Goal: Task Accomplishment & Management: Complete application form

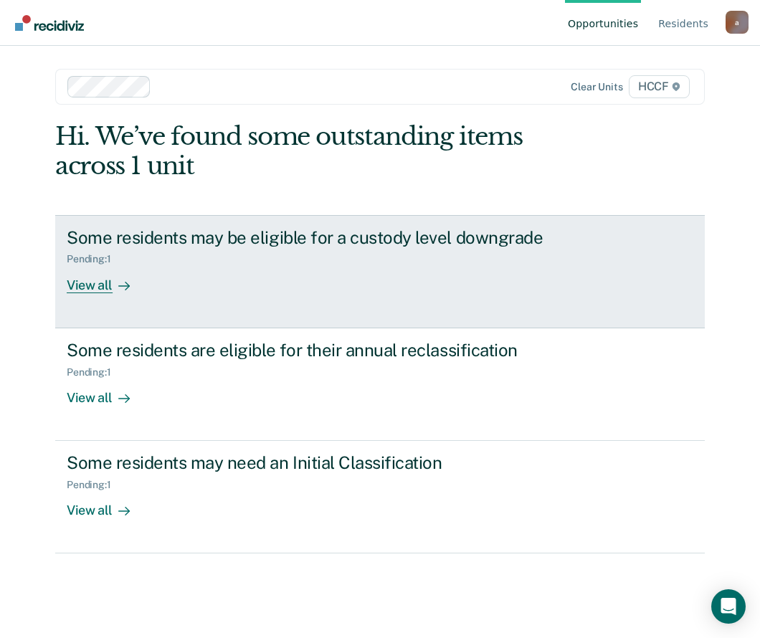
click at [82, 283] on div "View all" at bounding box center [107, 279] width 80 height 28
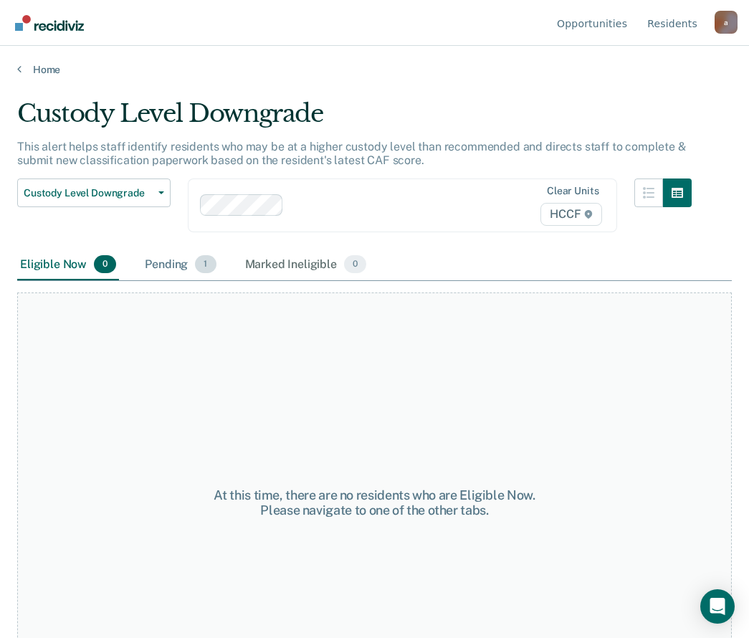
click at [167, 270] on div "Pending 1" at bounding box center [180, 266] width 77 height 32
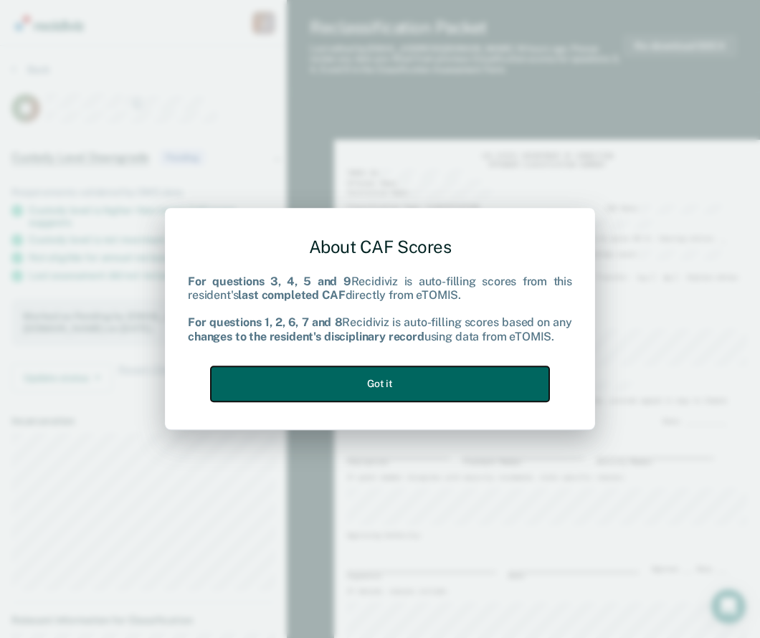
click at [366, 386] on button "Got it" at bounding box center [380, 383] width 338 height 35
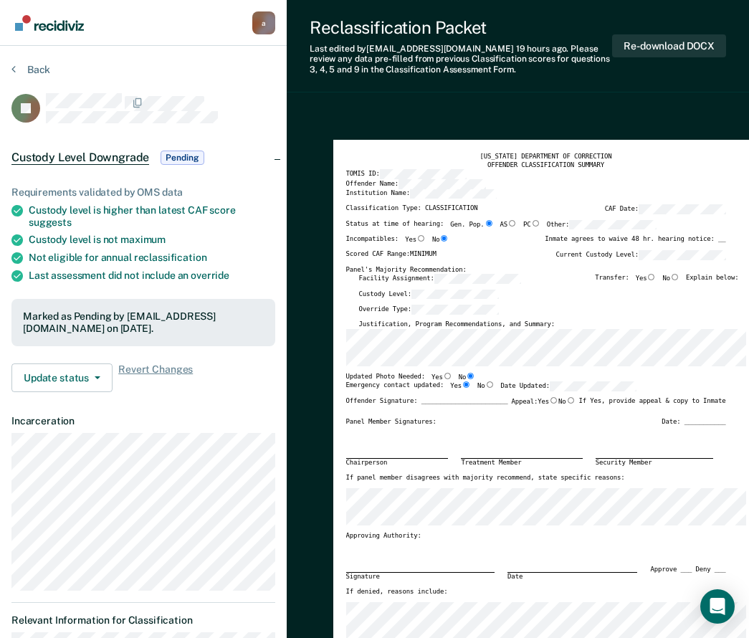
type textarea "x"
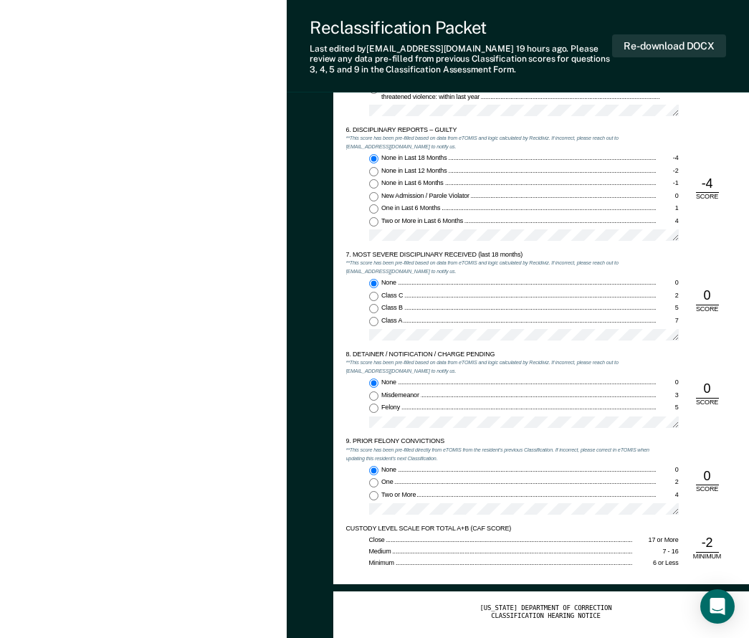
scroll to position [1291, 0]
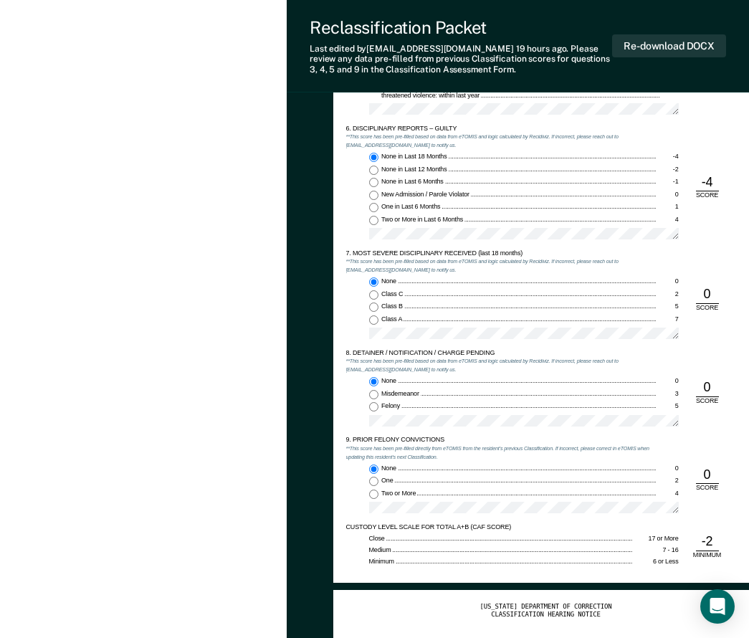
click at [316, 152] on div "[US_STATE] DEPARTMENT OF CORRECTION OFFENDER CLASSIFICATION SUMMARY TOMIS ID: O…" at bounding box center [518, 48] width 463 height 2459
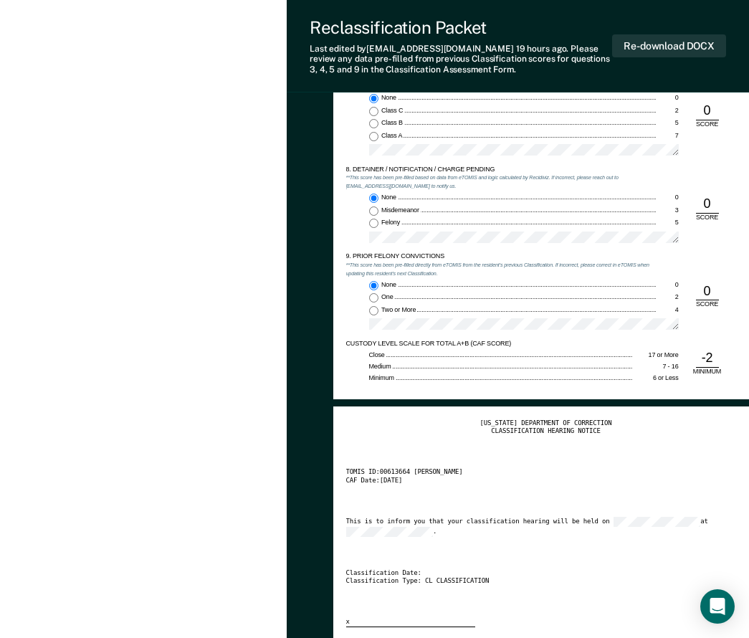
scroll to position [1506, 0]
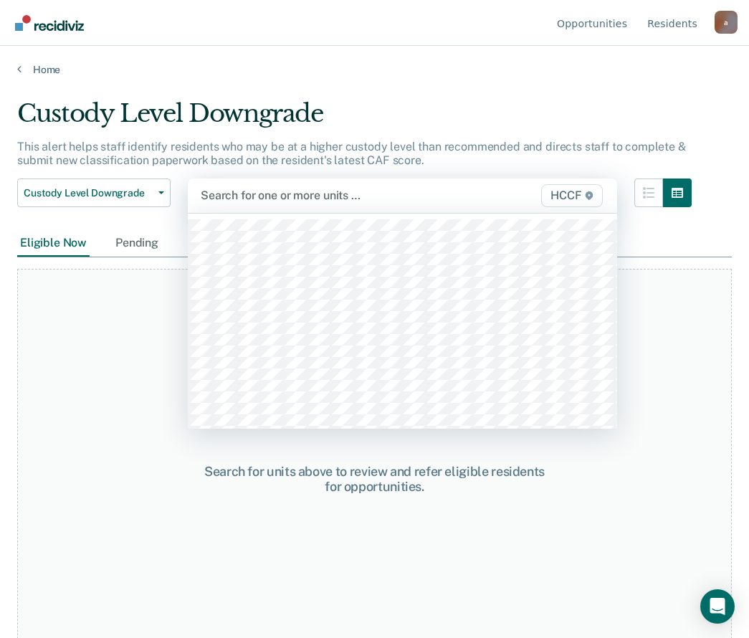
click at [221, 197] on div at bounding box center [342, 195] width 282 height 16
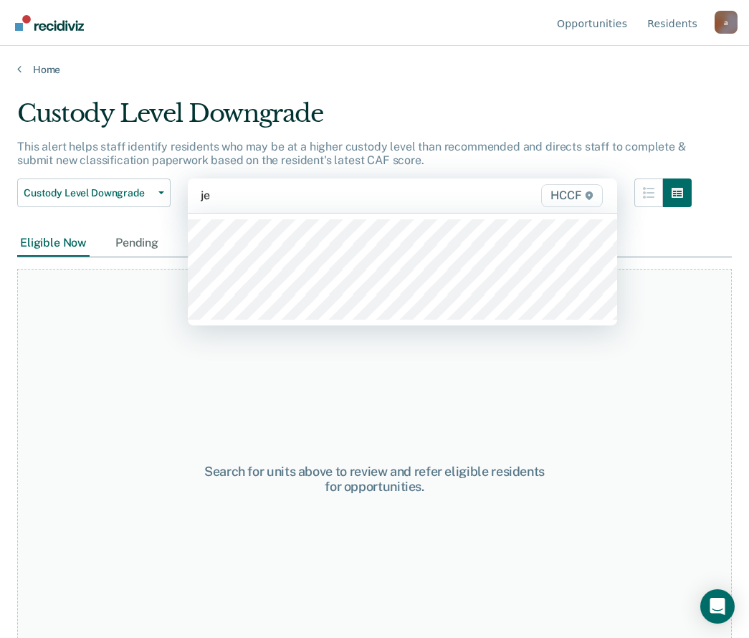
type input "je2"
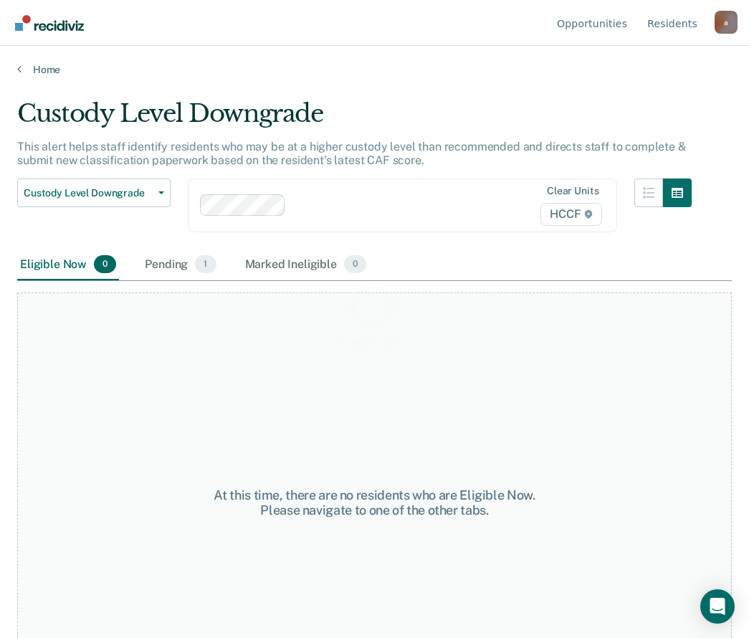
click at [172, 262] on div "Loading data..." at bounding box center [374, 315] width 715 height 432
click at [178, 268] on div "Pending 1" at bounding box center [180, 266] width 77 height 32
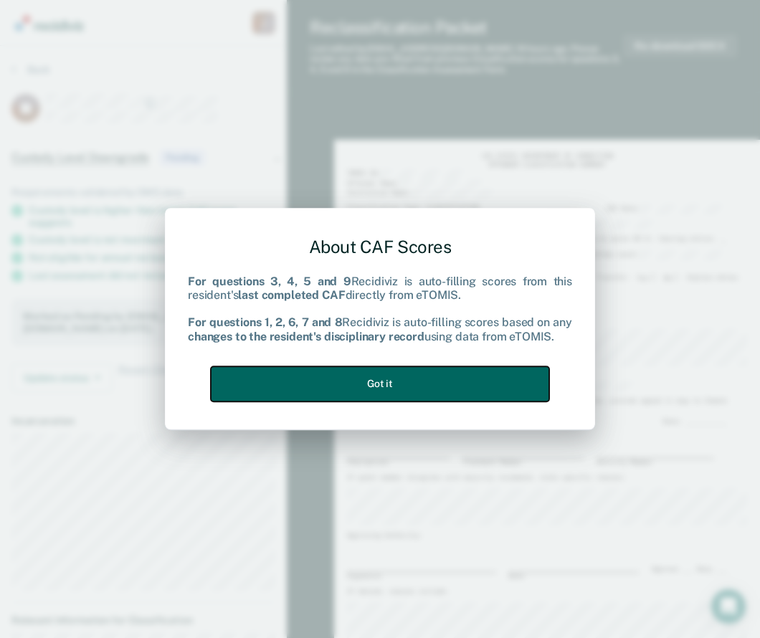
click at [384, 390] on button "Got it" at bounding box center [380, 383] width 338 height 35
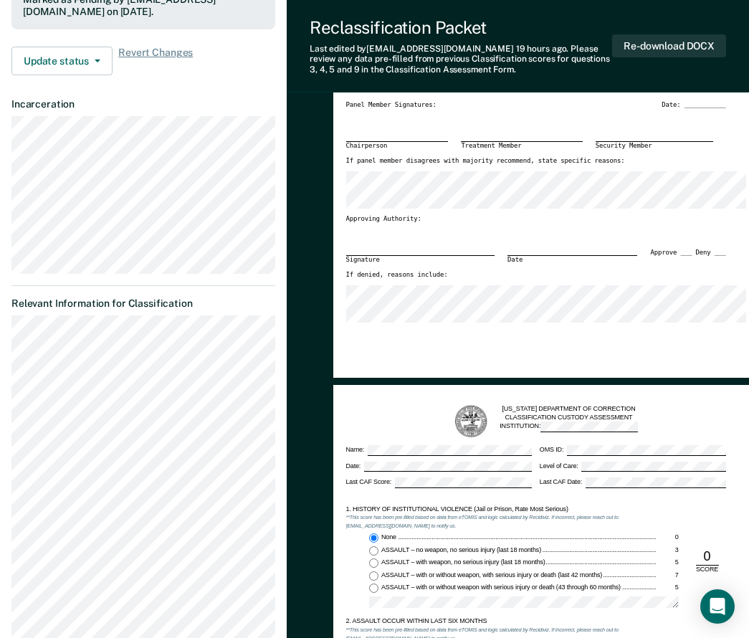
type textarea "x"
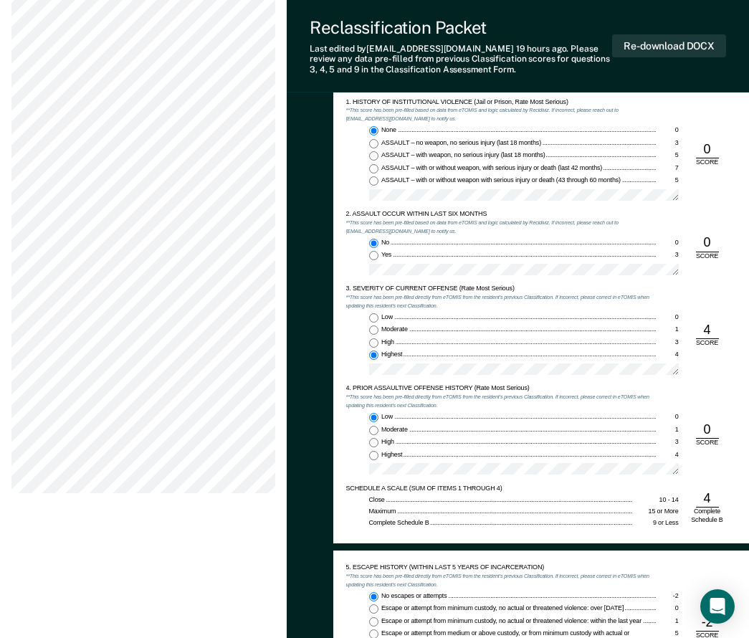
scroll to position [717, 0]
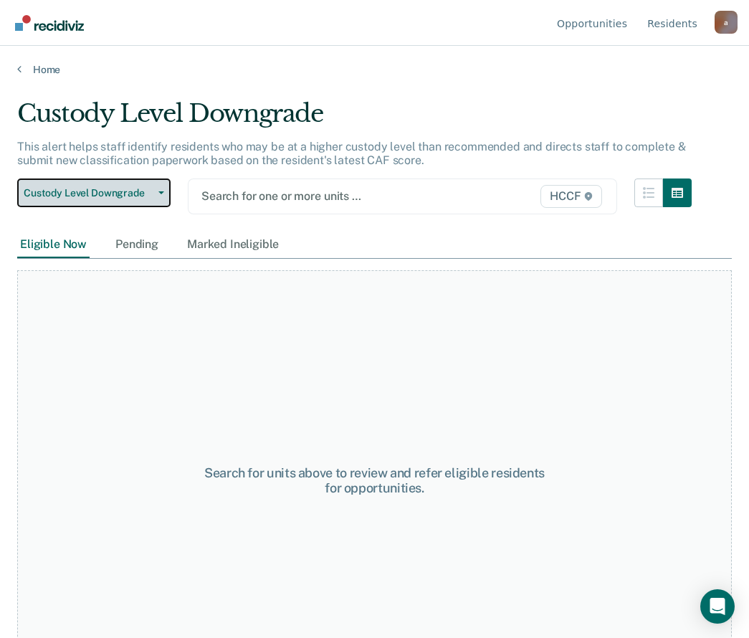
click at [152, 198] on span "Custody Level Downgrade" at bounding box center [88, 193] width 129 height 12
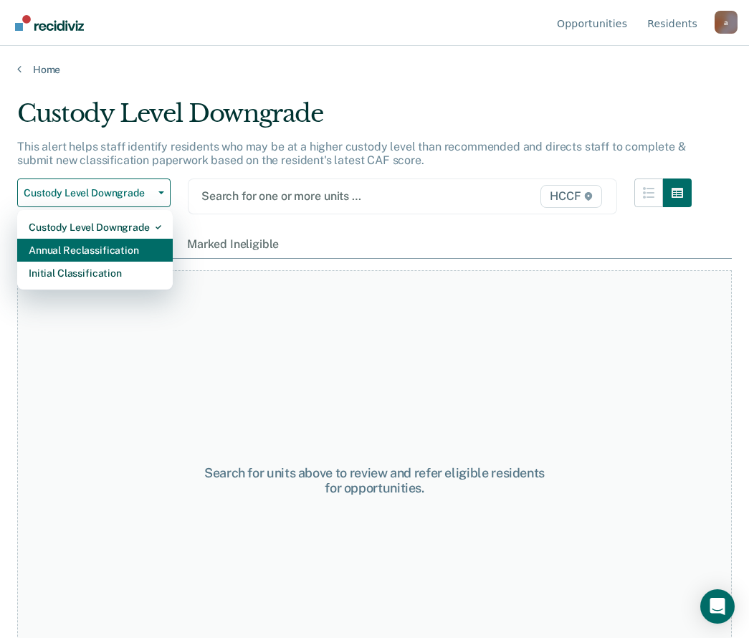
click at [58, 258] on div "Annual Reclassification" at bounding box center [95, 250] width 133 height 23
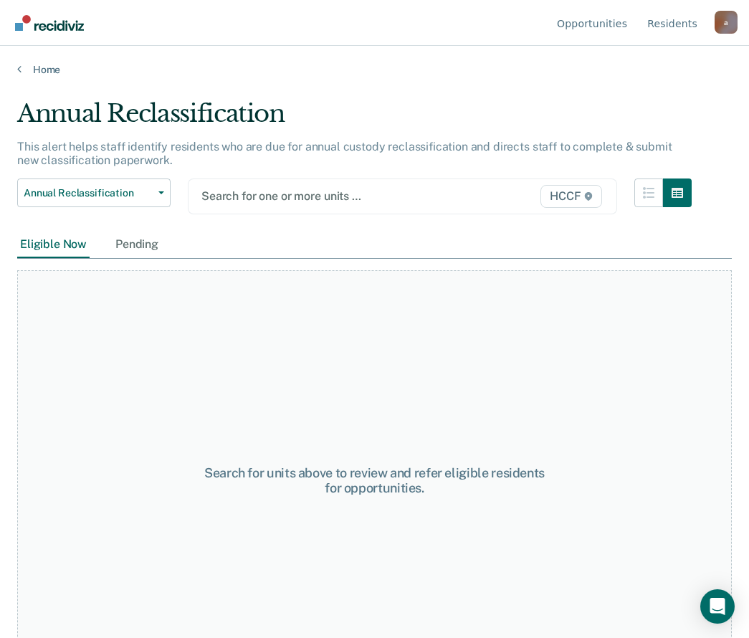
click at [259, 195] on div at bounding box center [342, 196] width 280 height 16
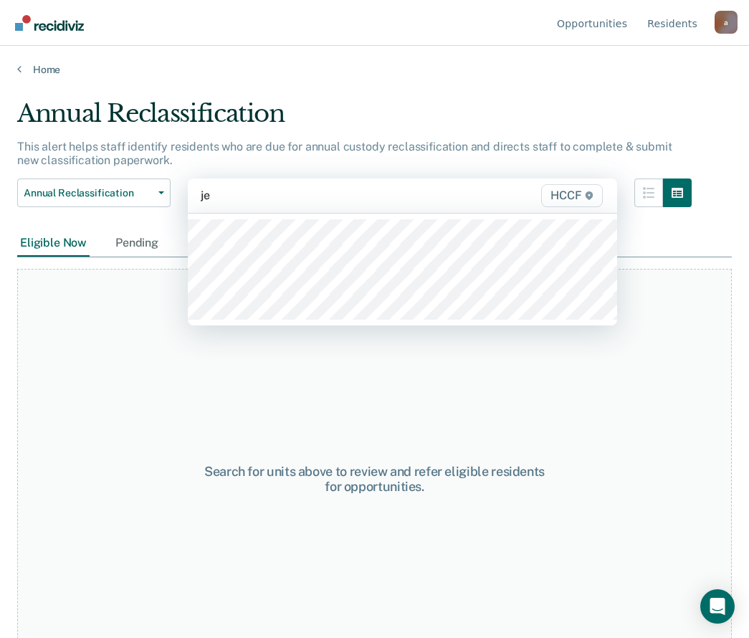
type input "je1"
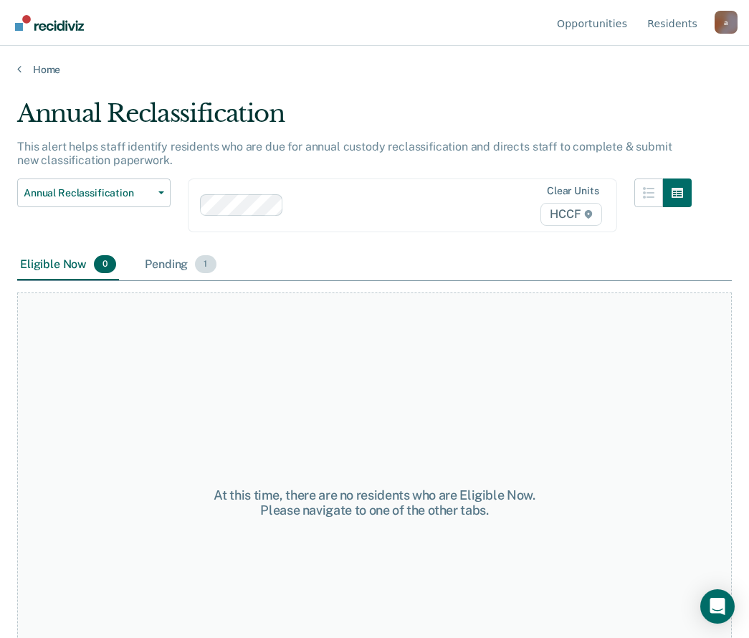
click at [176, 265] on div "Pending 1" at bounding box center [180, 266] width 77 height 32
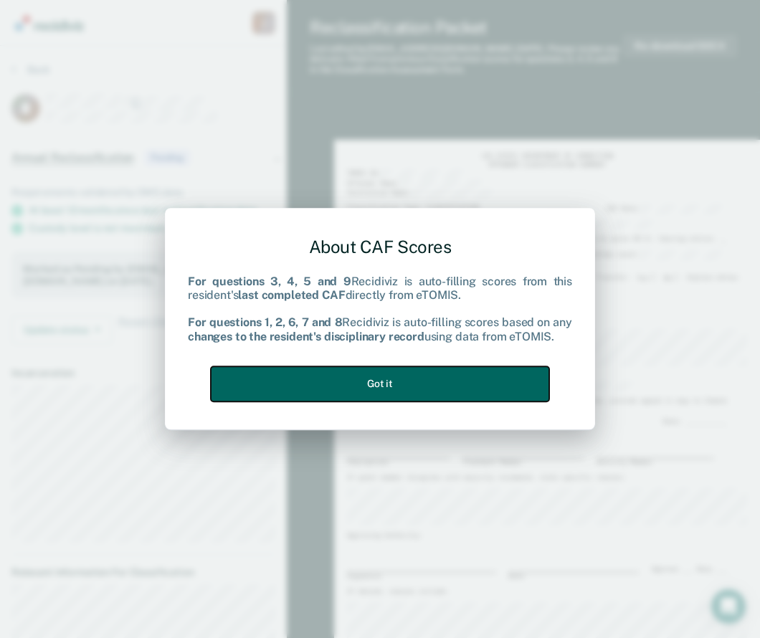
click at [430, 383] on button "Got it" at bounding box center [380, 383] width 338 height 35
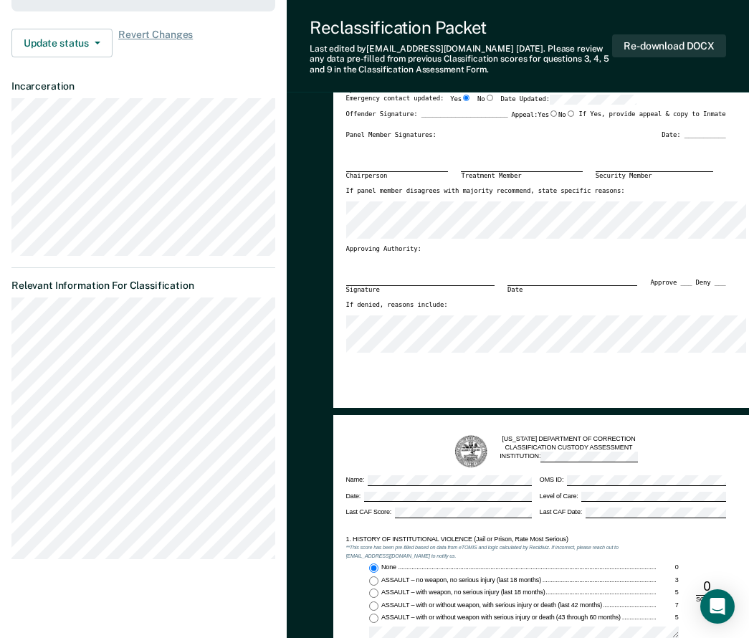
type textarea "x"
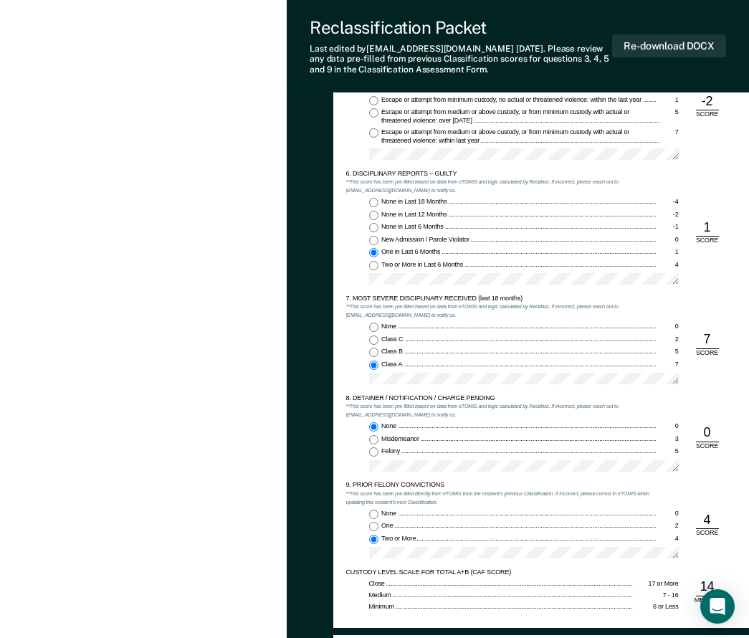
scroll to position [1291, 0]
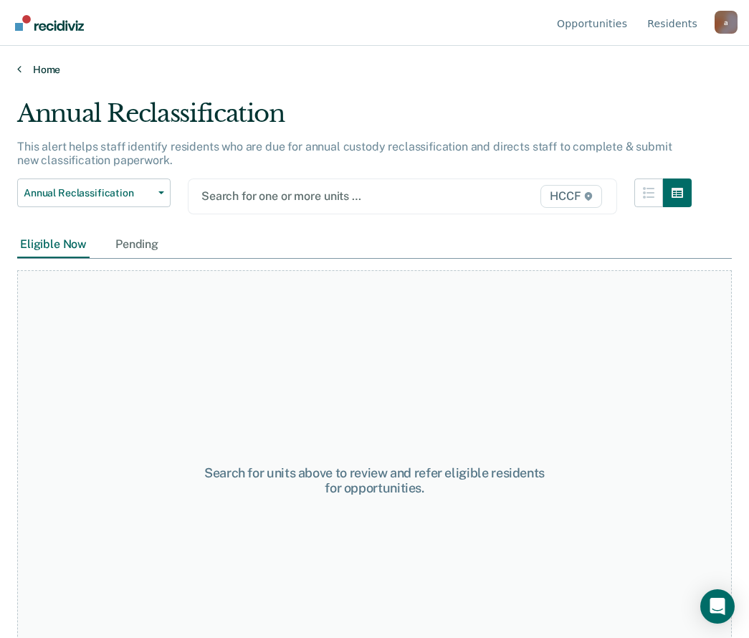
click at [49, 68] on link "Home" at bounding box center [374, 69] width 715 height 13
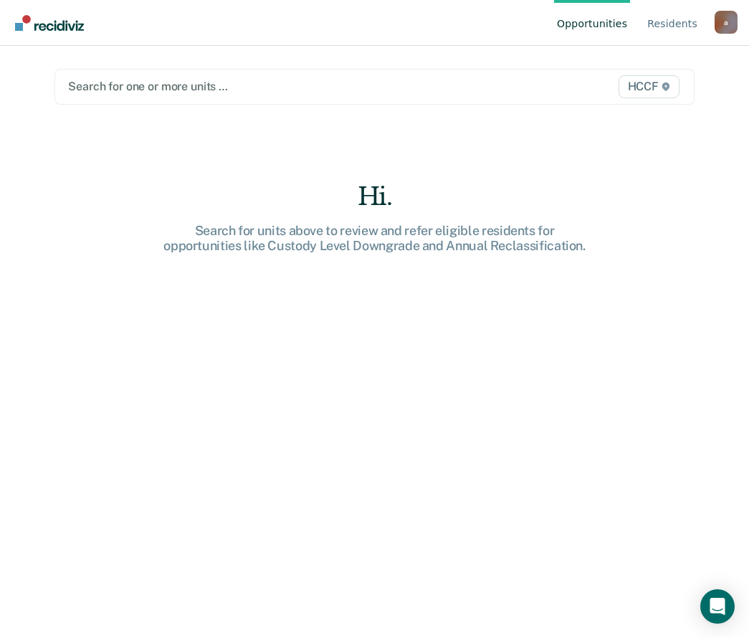
click at [184, 91] on div at bounding box center [282, 86] width 428 height 16
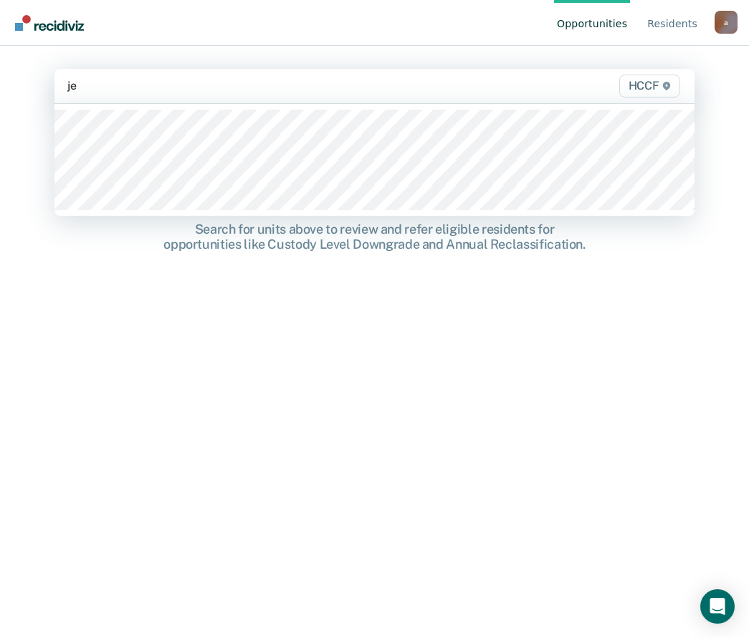
type input "je1"
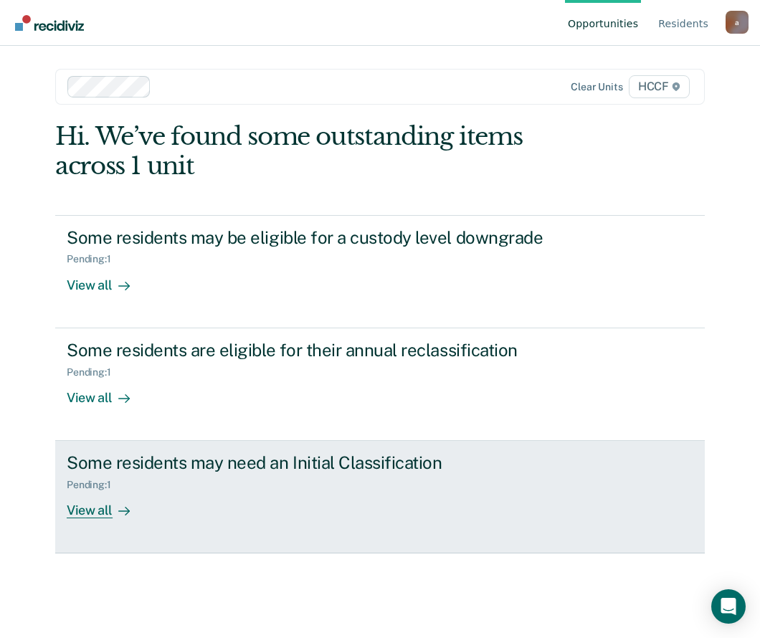
click at [81, 514] on div "View all" at bounding box center [107, 505] width 80 height 28
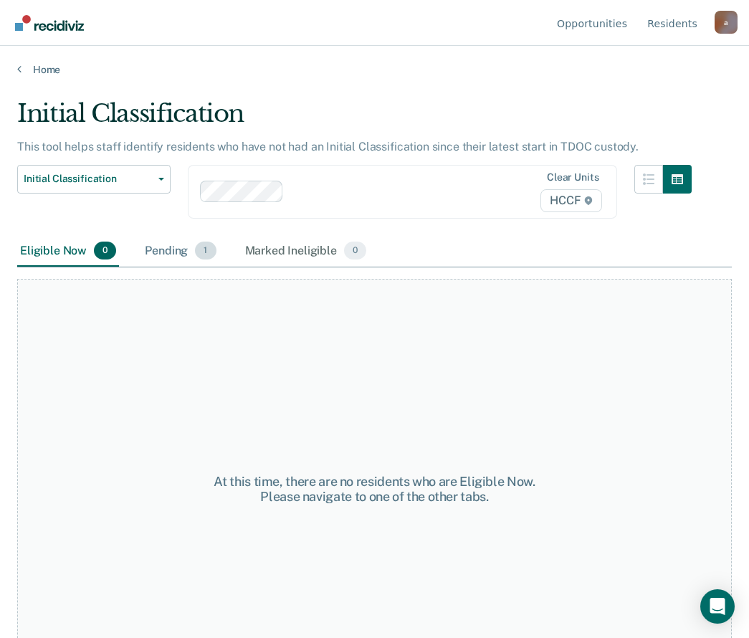
click at [198, 259] on div "Pending 1" at bounding box center [180, 252] width 77 height 32
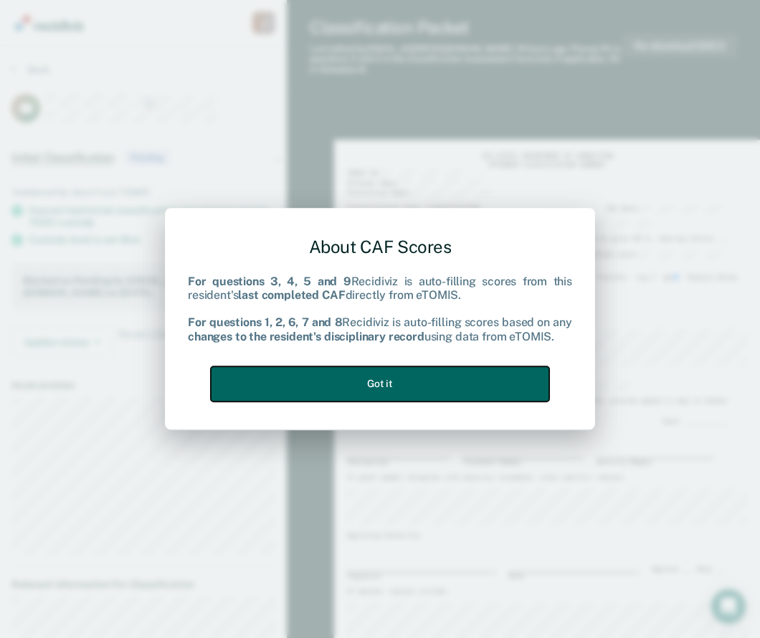
click at [349, 386] on button "Got it" at bounding box center [380, 383] width 338 height 35
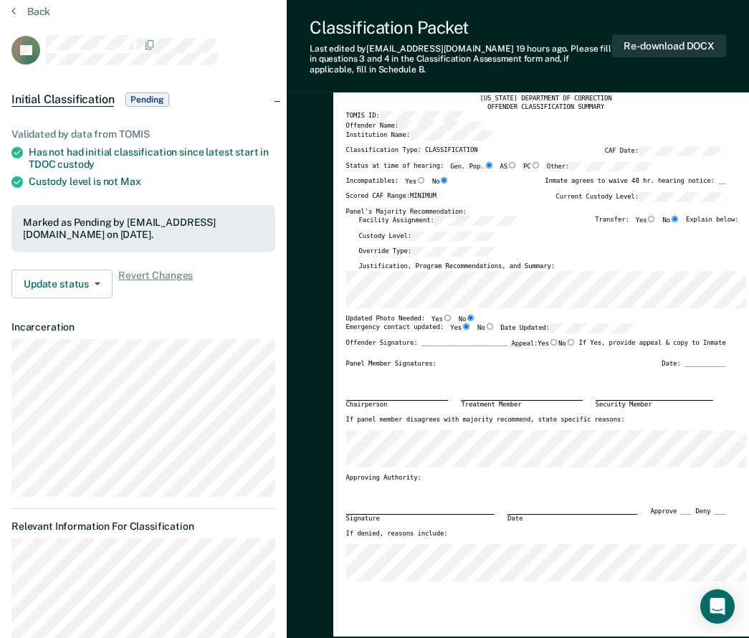
scroll to position [359, 0]
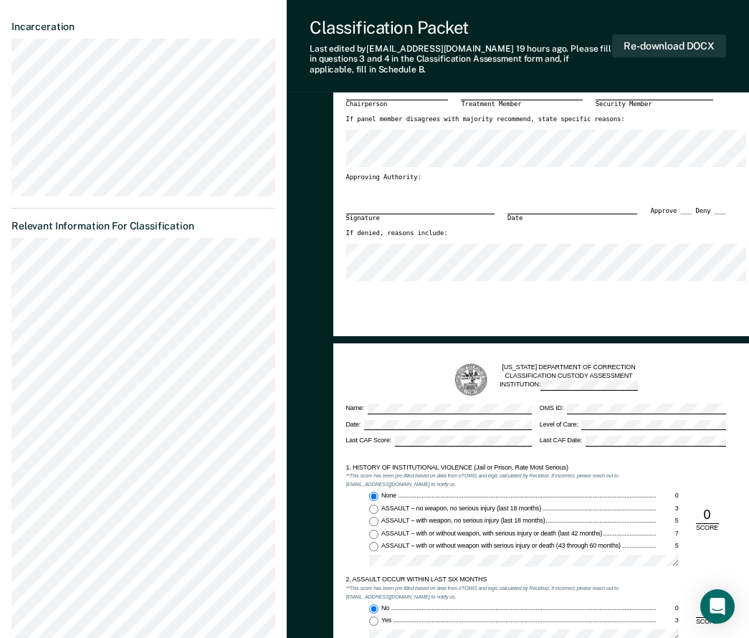
type textarea "x"
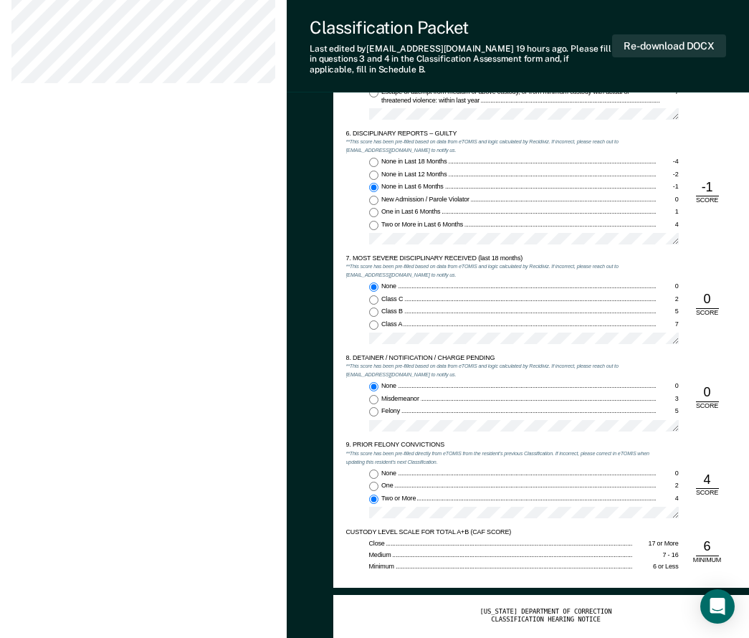
scroll to position [1363, 0]
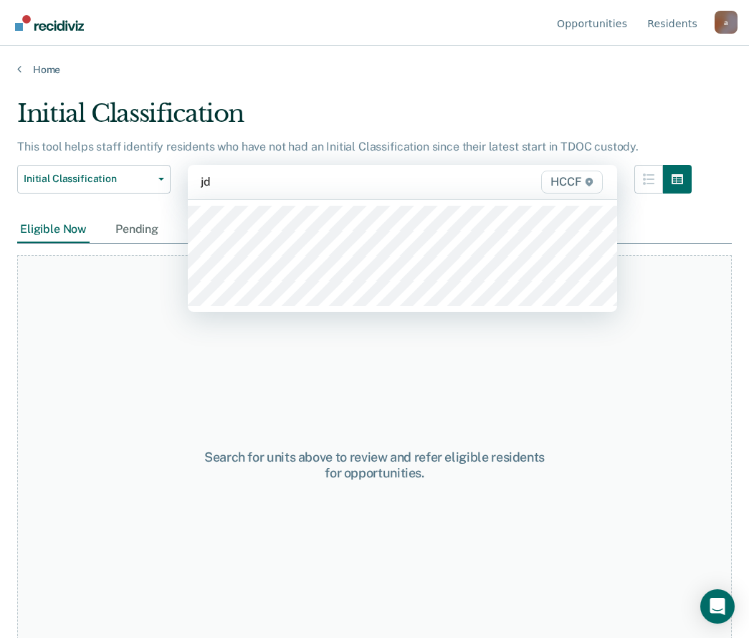
type input "jd2"
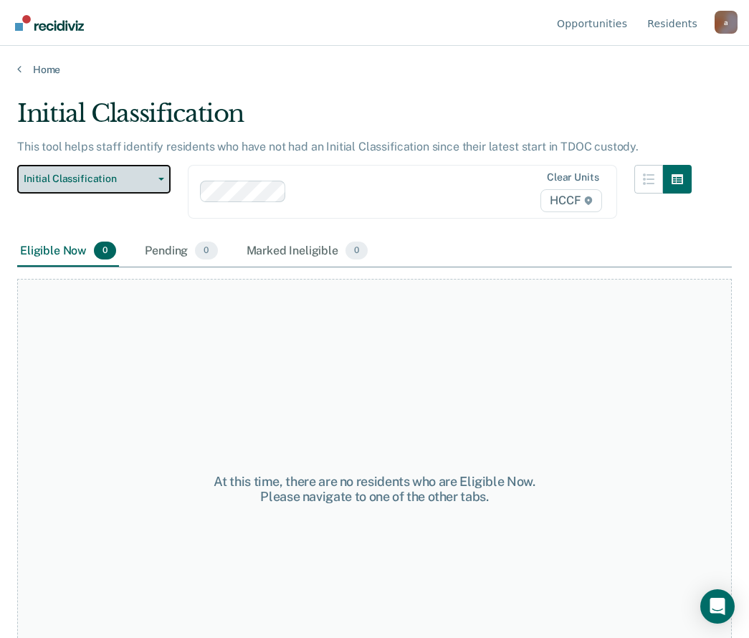
click at [166, 169] on button "Initial Classification" at bounding box center [93, 179] width 153 height 29
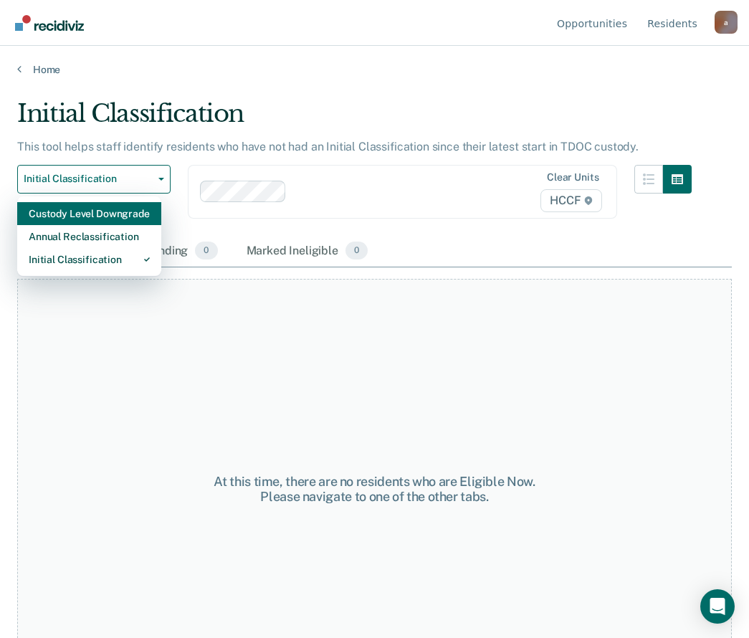
click at [106, 217] on div "Custody Level Downgrade" at bounding box center [89, 213] width 121 height 23
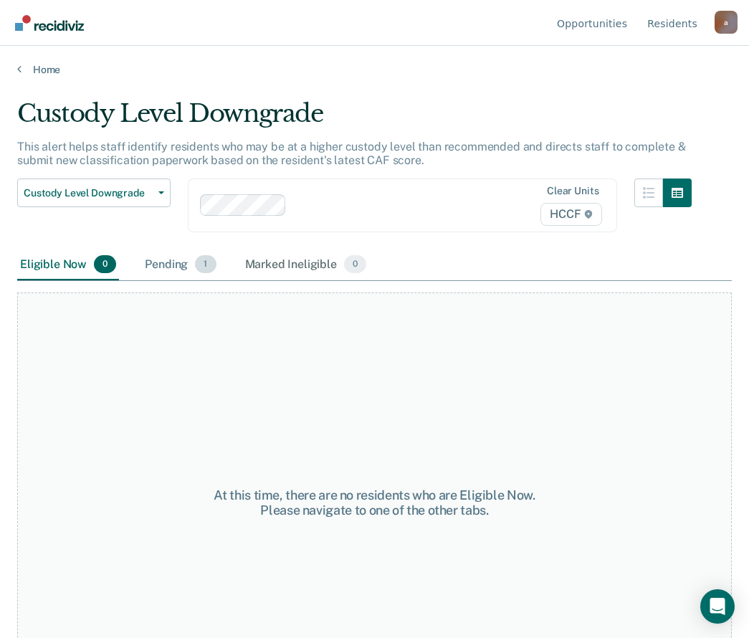
click at [202, 263] on span "1" at bounding box center [205, 264] width 21 height 19
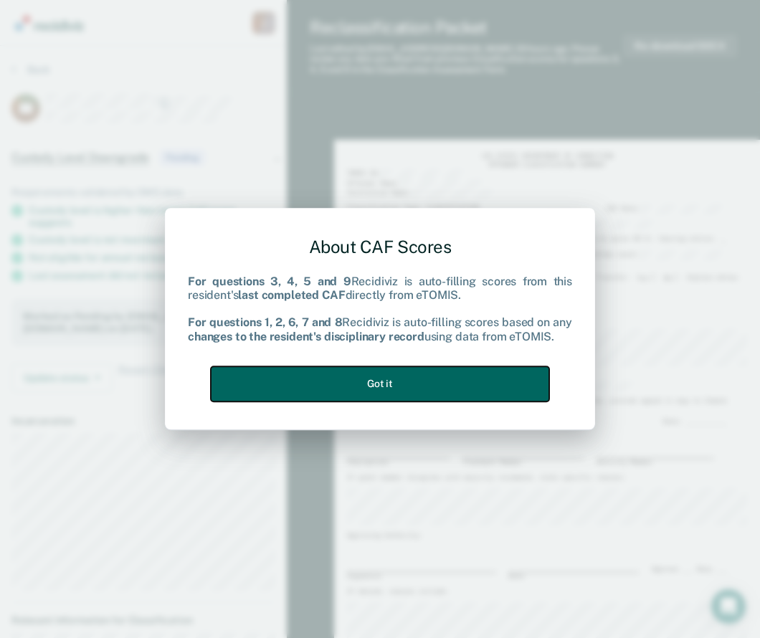
click at [388, 383] on button "Got it" at bounding box center [380, 383] width 338 height 35
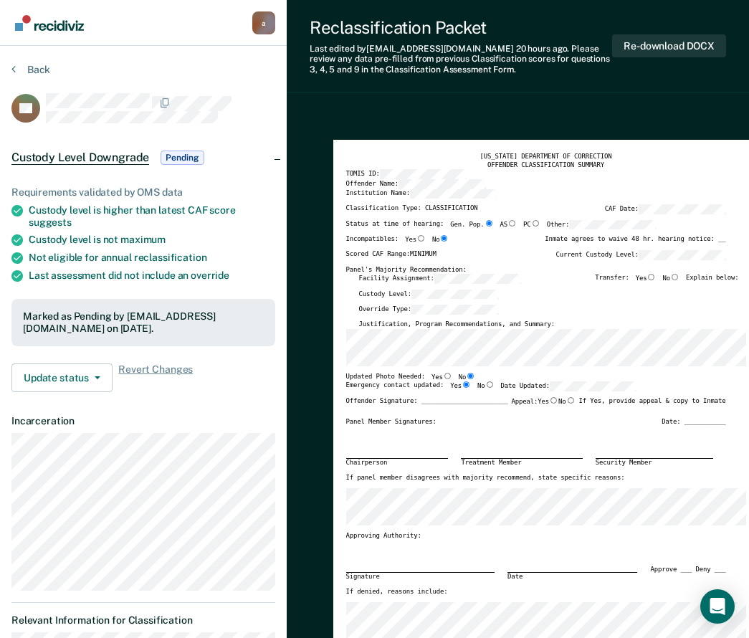
type textarea "x"
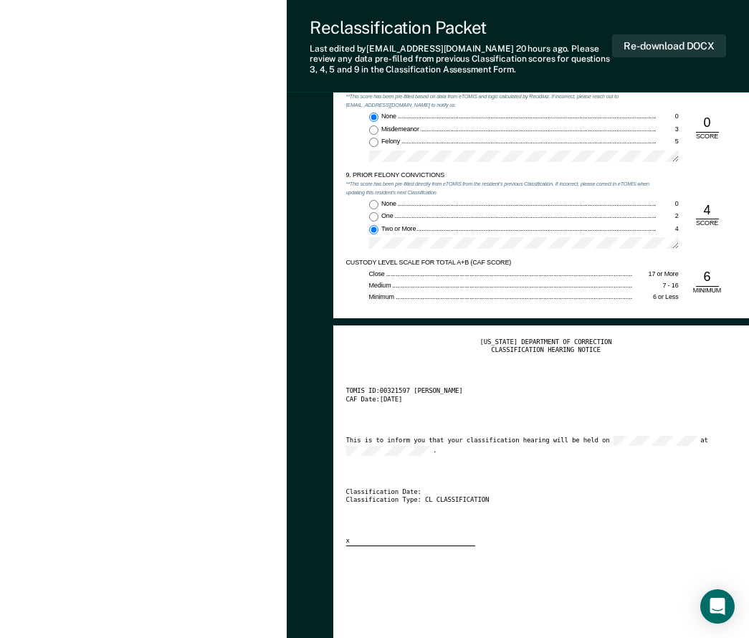
scroll to position [1578, 0]
